Goal: Find specific page/section: Find specific page/section

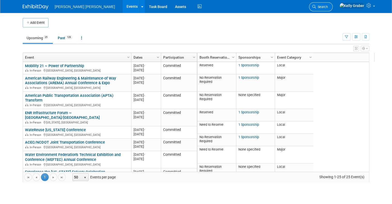
click at [328, 7] on span "Search" at bounding box center [322, 7] width 12 height 4
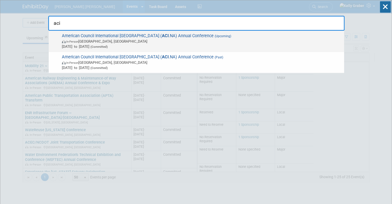
type input "aci"
click at [90, 40] on span "In-Person [GEOGRAPHIC_DATA], [GEOGRAPHIC_DATA]" at bounding box center [202, 41] width 280 height 5
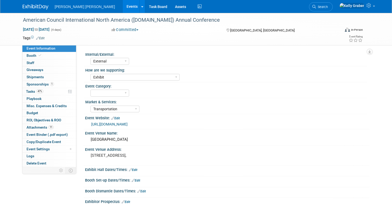
select select "External"
select select "Exhibit"
select select "Transportation"
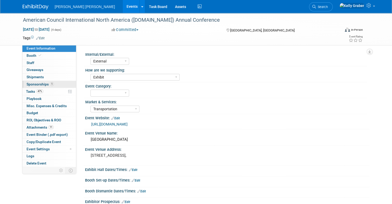
click at [27, 85] on span "Sponsorships 1" at bounding box center [40, 84] width 27 height 4
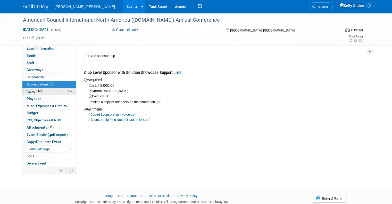
click at [26, 92] on span "Tasks 47%" at bounding box center [34, 91] width 17 height 4
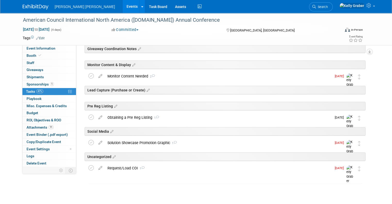
scroll to position [258, 0]
click at [139, 119] on div "Obtaining a Pre Reg Listing 1" at bounding box center [218, 117] width 227 height 9
